Goal: Transaction & Acquisition: Purchase product/service

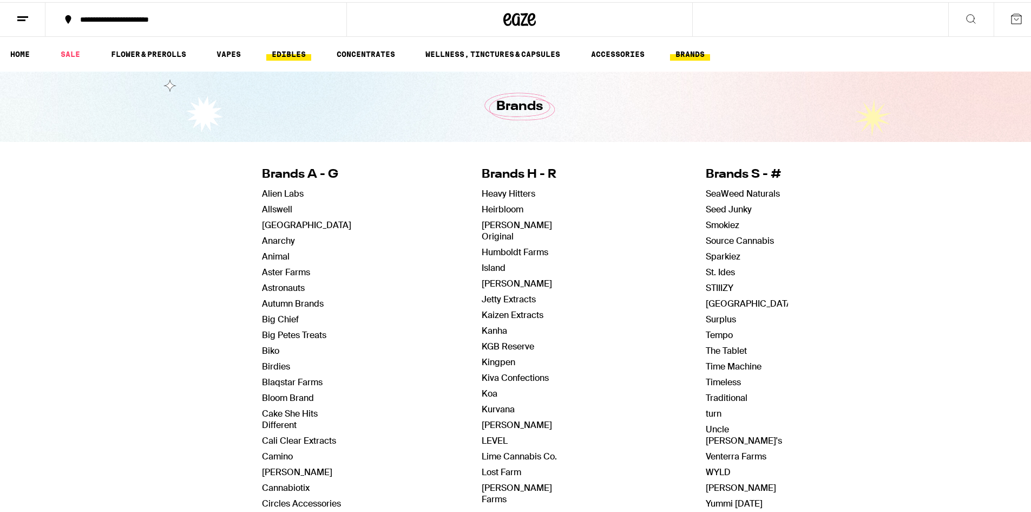
click at [301, 57] on link "EDIBLES" at bounding box center [288, 51] width 45 height 13
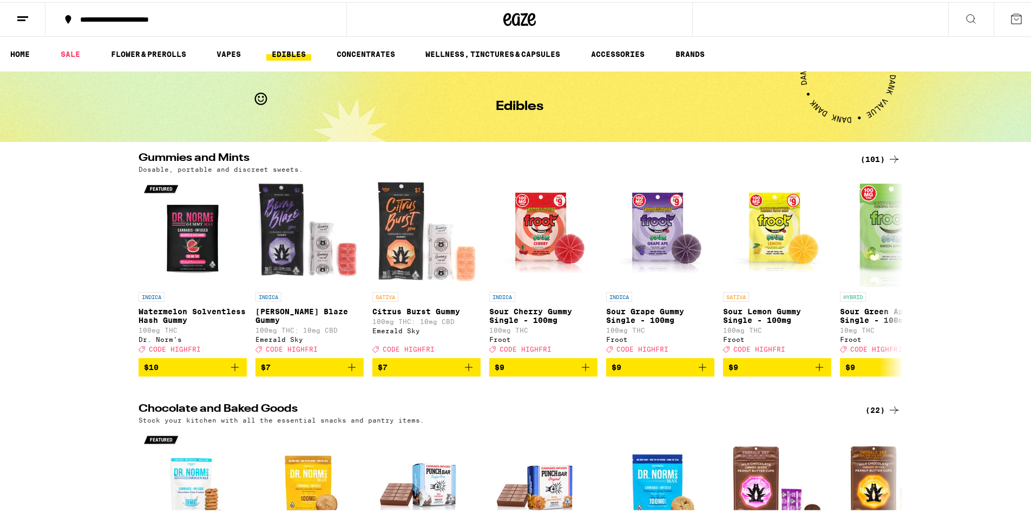
click at [15, 16] on button at bounding box center [22, 18] width 45 height 34
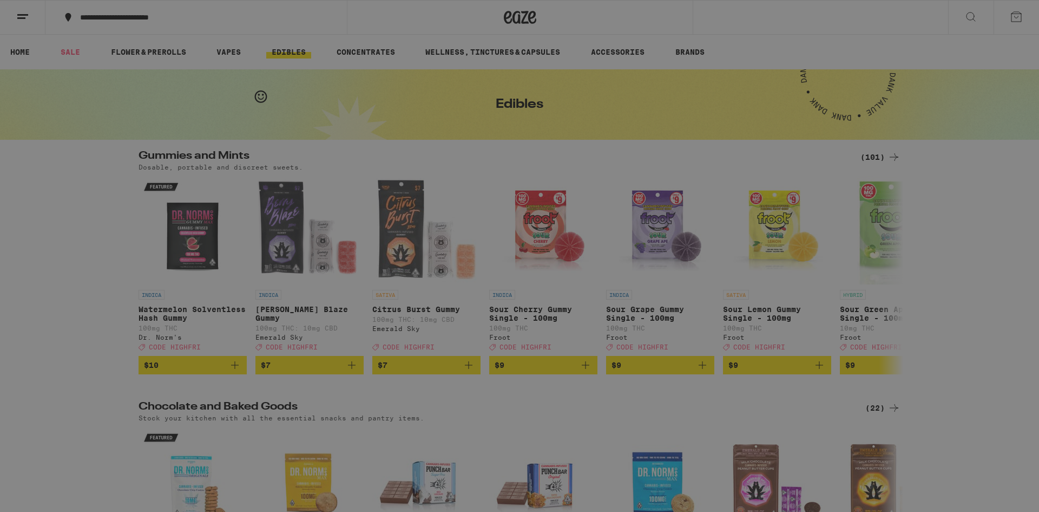
click at [88, 306] on div "Brands" at bounding box center [79, 306] width 48 height 13
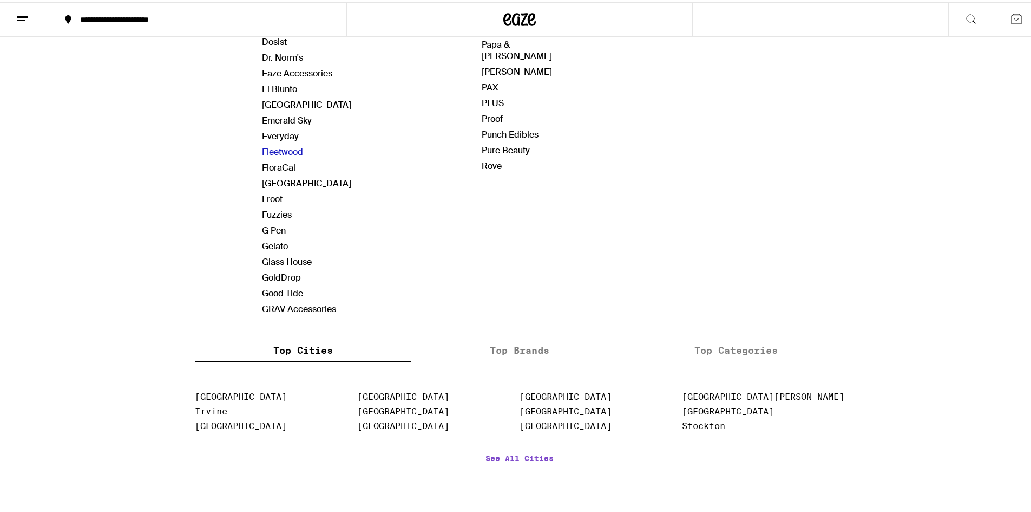
scroll to position [596, 0]
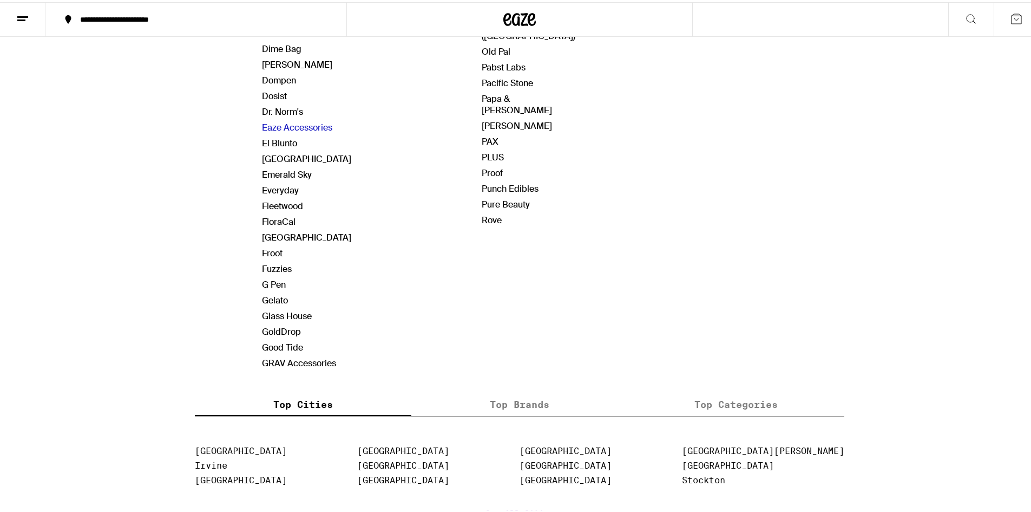
click at [268, 125] on link "Eaze Accessories" at bounding box center [297, 125] width 70 height 11
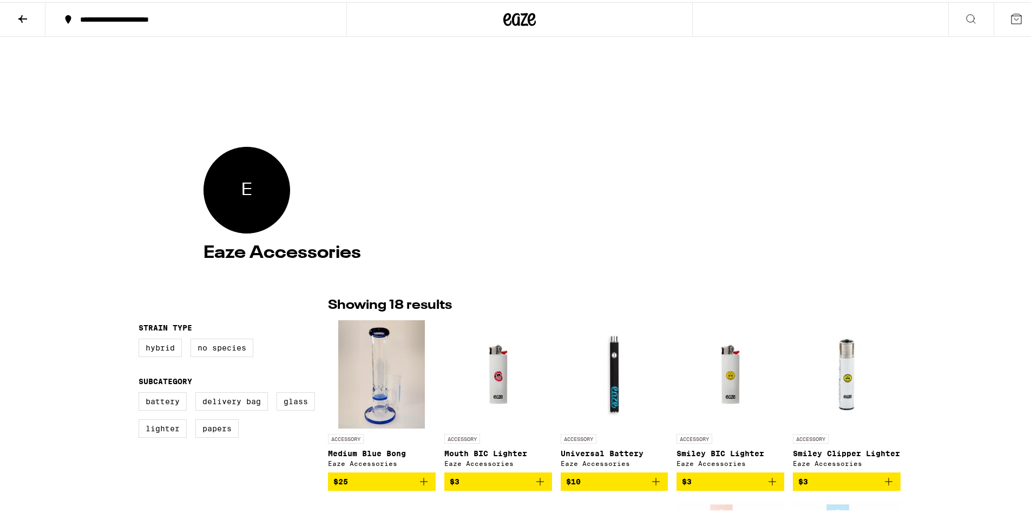
click at [16, 12] on button at bounding box center [22, 18] width 45 height 34
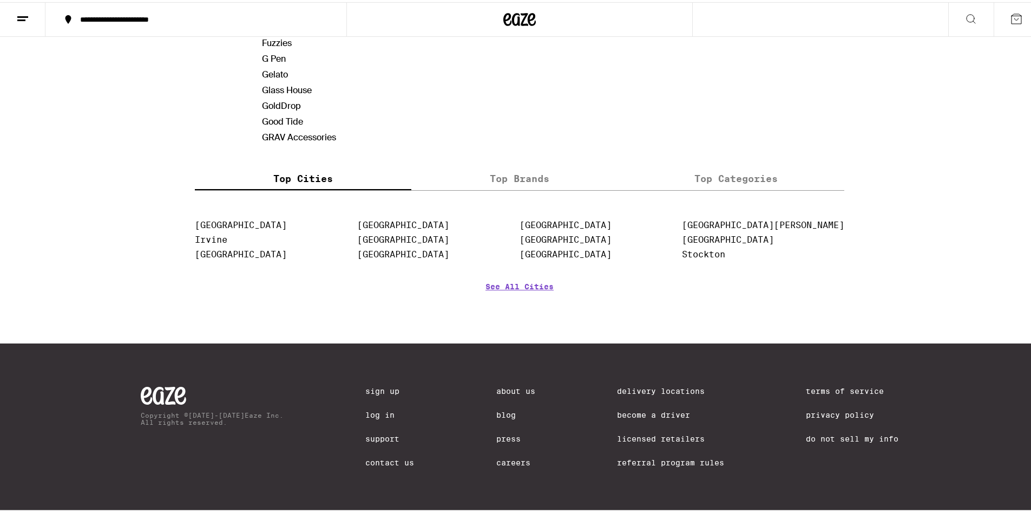
scroll to position [826, 0]
click at [511, 166] on label "Top Brands" at bounding box center [519, 175] width 217 height 23
click at [0, 0] on input "Top Brands" at bounding box center [0, 0] width 0 height 0
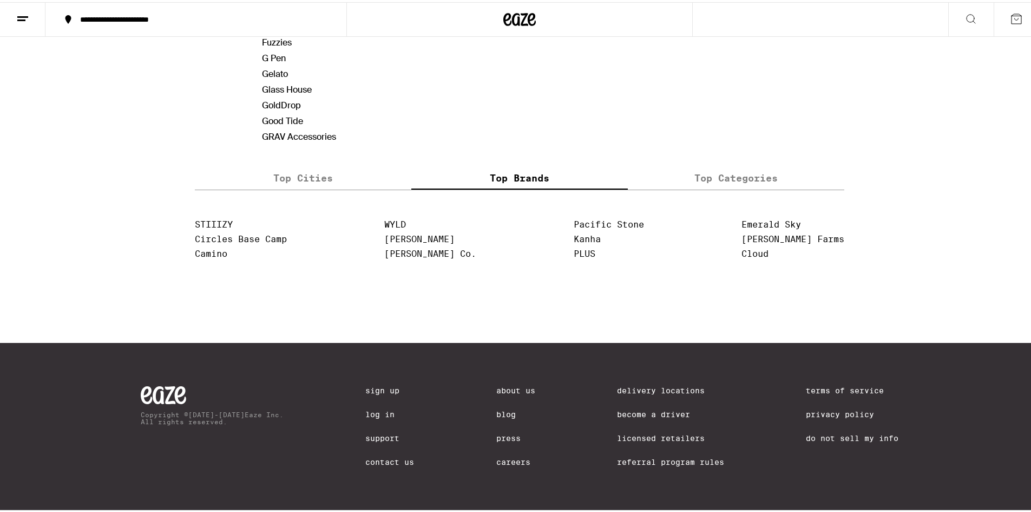
click at [746, 165] on label "Top Categories" at bounding box center [736, 175] width 217 height 23
click at [0, 0] on input "Top Categories" at bounding box center [0, 0] width 0 height 0
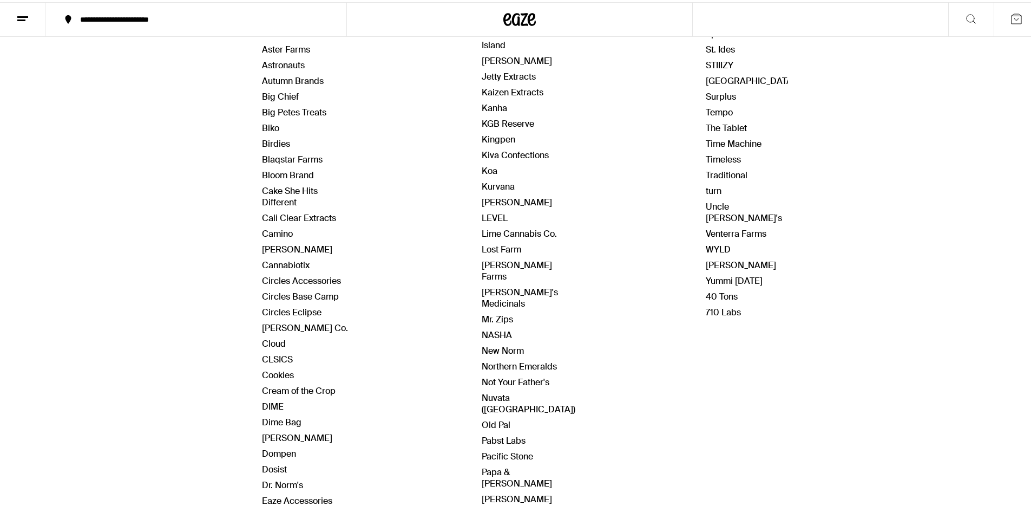
scroll to position [0, 0]
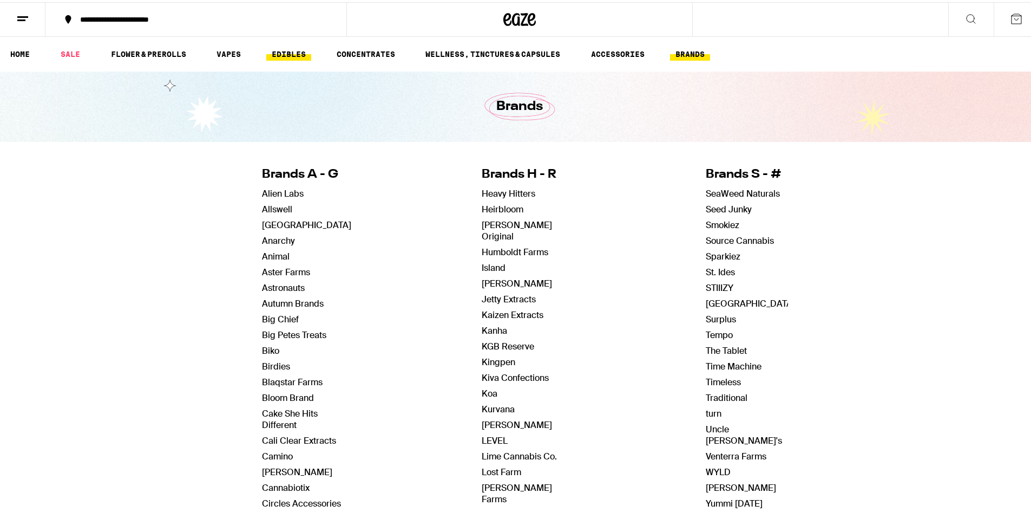
click at [282, 52] on link "EDIBLES" at bounding box center [288, 51] width 45 height 13
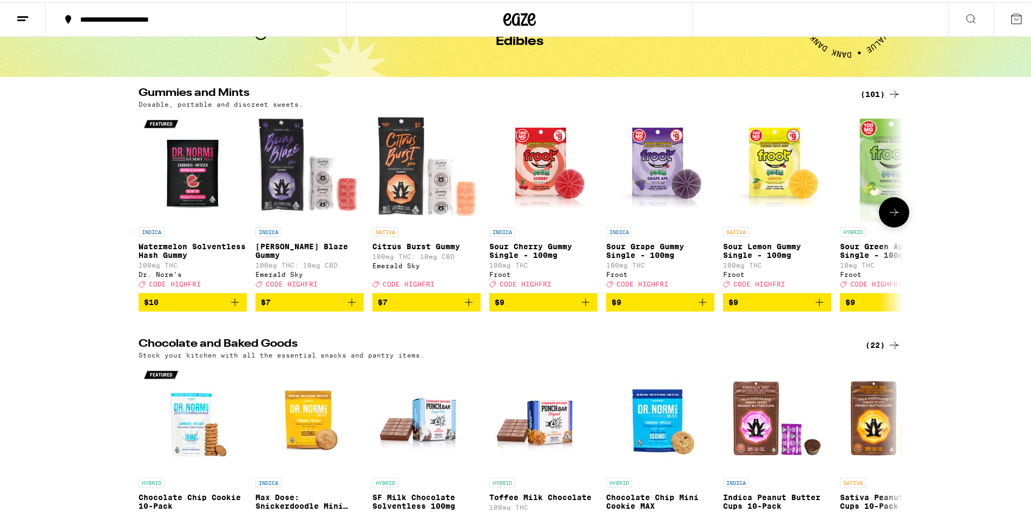
scroll to position [271, 0]
